Goal: Transaction & Acquisition: Purchase product/service

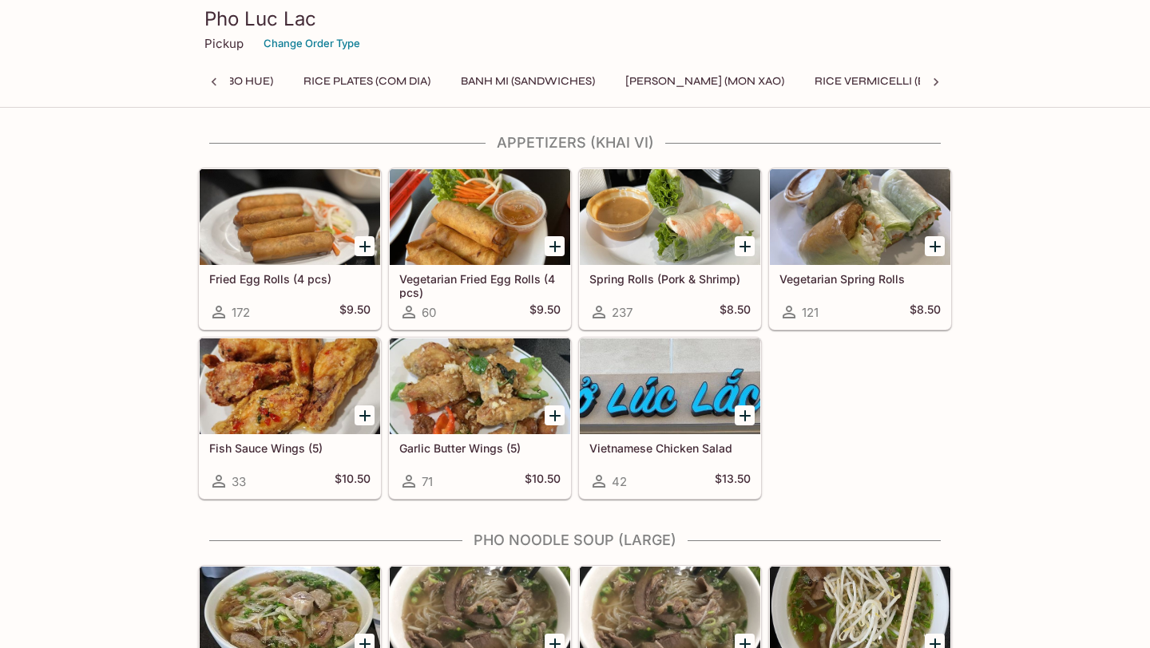
scroll to position [0, 526]
click at [541, 78] on button "Banh Mi (Sandwiches)" at bounding box center [532, 81] width 152 height 22
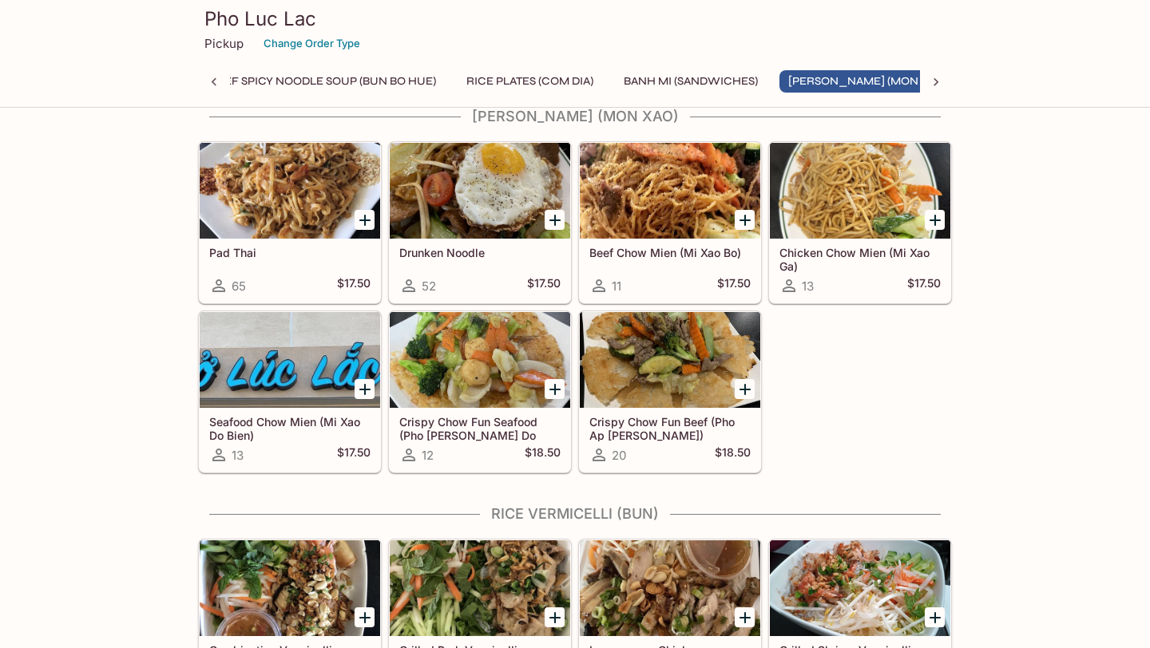
scroll to position [1676, 0]
click at [675, 79] on button "Banh Mi (Sandwiches)" at bounding box center [691, 81] width 152 height 22
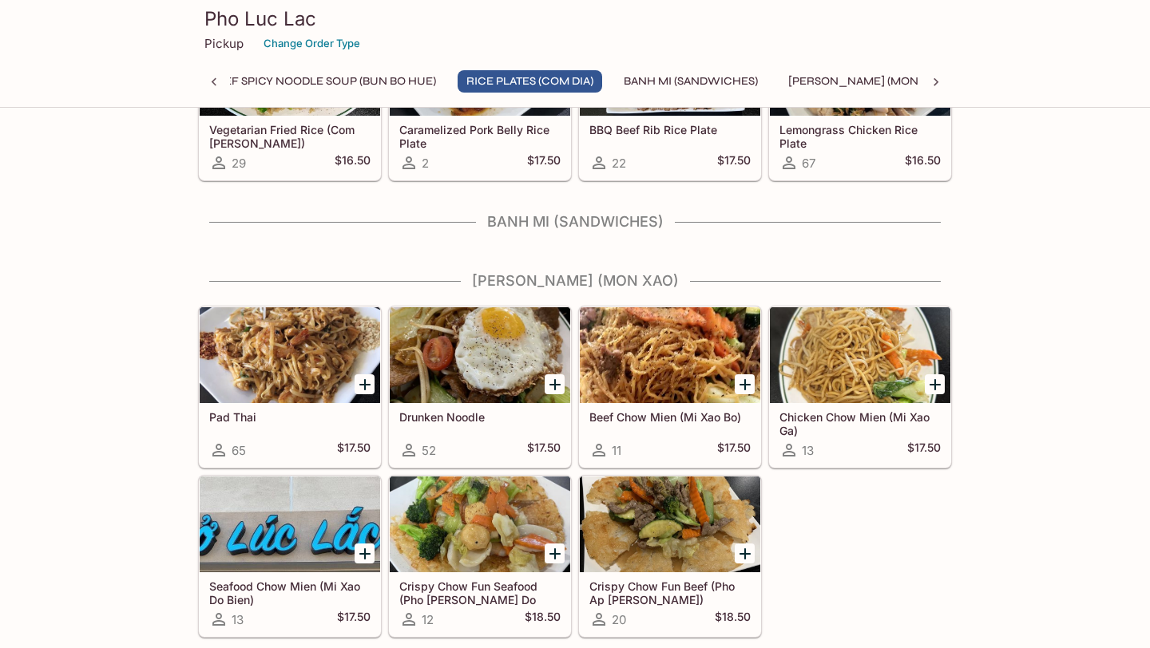
scroll to position [1474, 0]
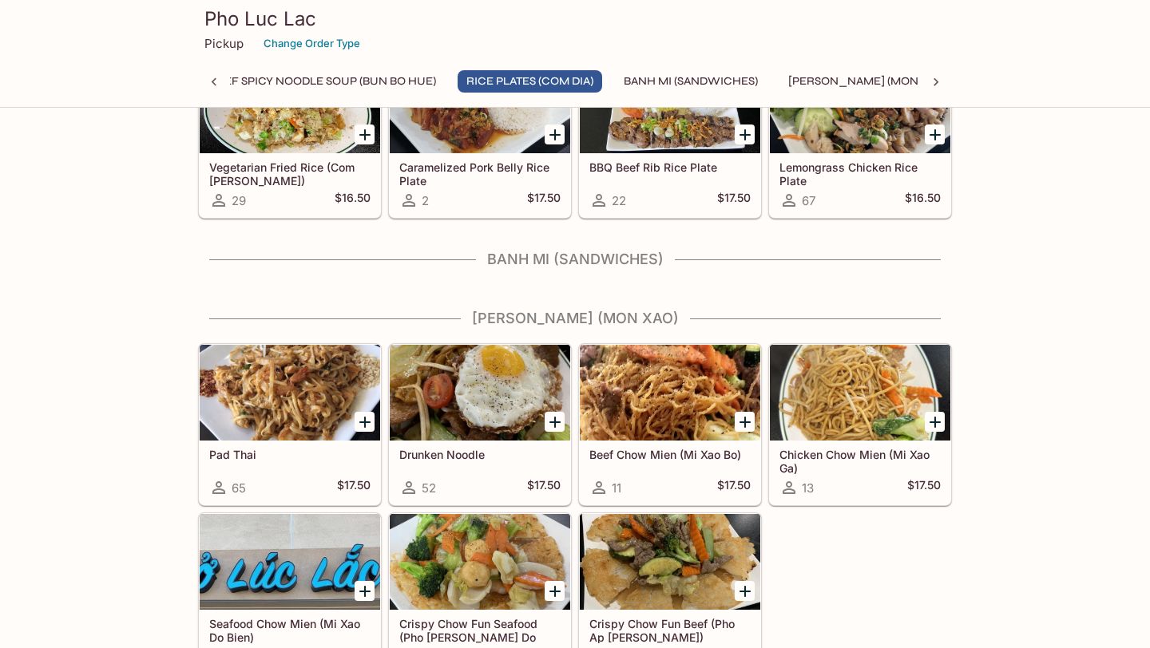
click at [557, 264] on h4 "Banh Mi (Sandwiches)" at bounding box center [575, 260] width 754 height 18
drag, startPoint x: 729, startPoint y: 272, endPoint x: 336, endPoint y: 275, distance: 392.9
click at [353, 268] on h4 "Banh Mi (Sandwiches)" at bounding box center [575, 260] width 754 height 18
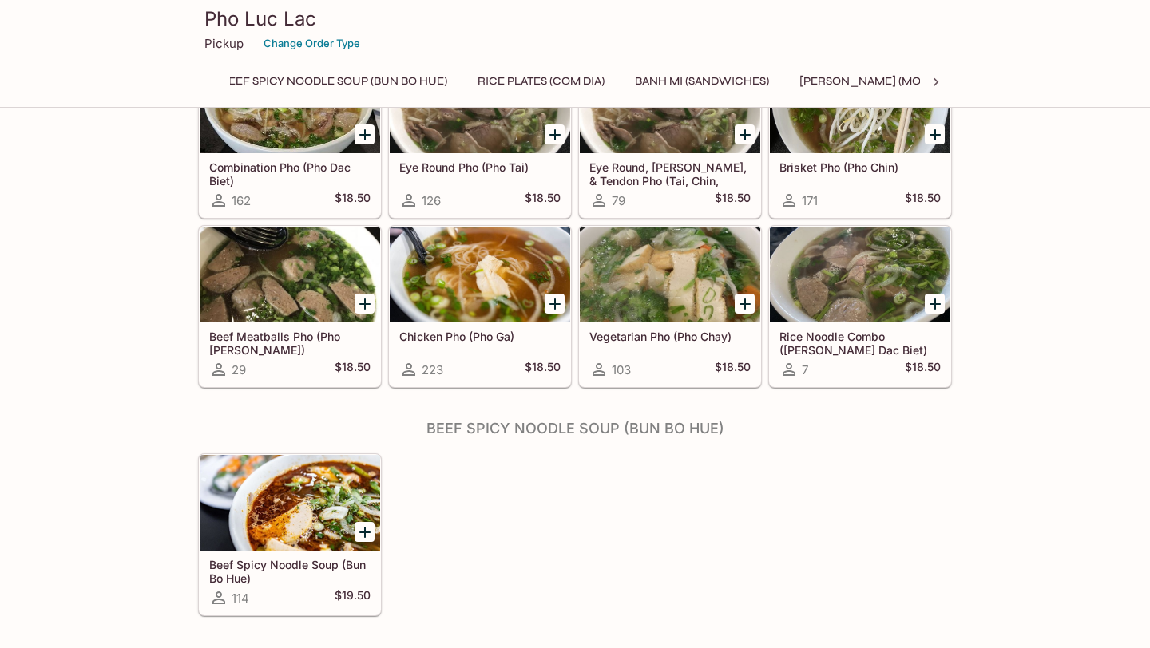
scroll to position [0, 381]
click at [665, 82] on button "Banh Mi (Sandwiches)" at bounding box center [677, 81] width 152 height 22
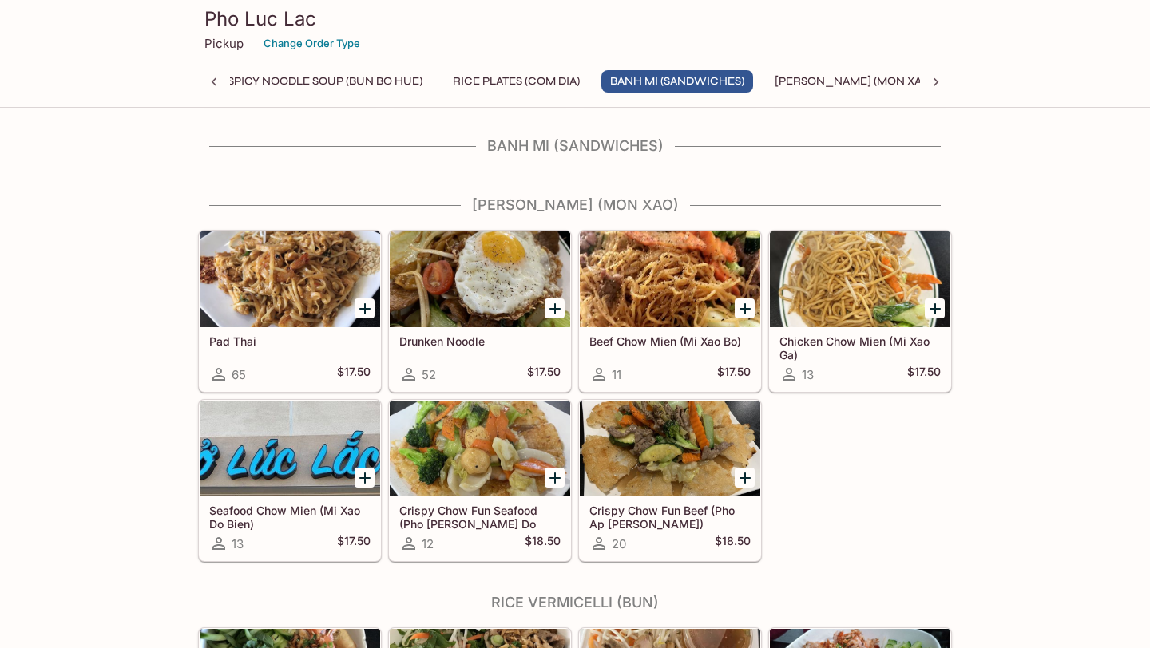
scroll to position [1589, 0]
